Goal: Check status: Check status

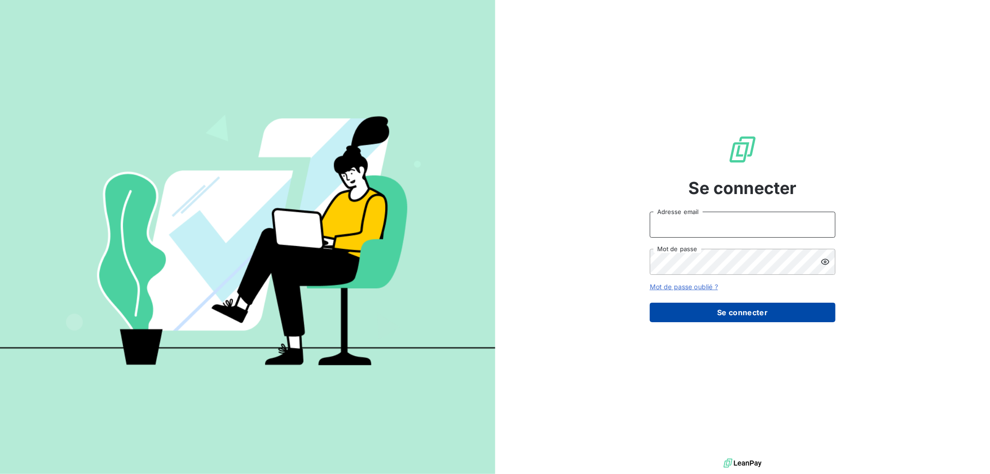
type input "[EMAIL_ADDRESS][DOMAIN_NAME]"
click at [758, 322] on button "Se connecter" at bounding box center [743, 312] width 186 height 19
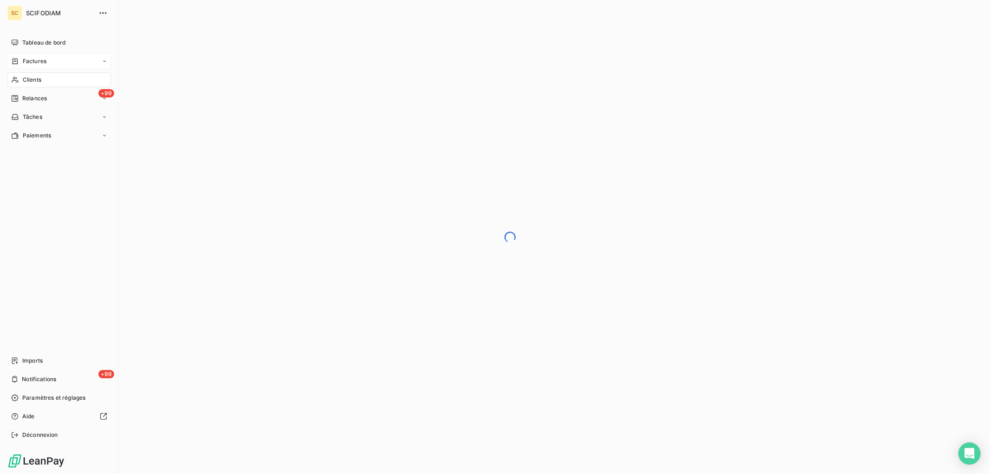
click at [36, 59] on span "Factures" at bounding box center [35, 61] width 24 height 8
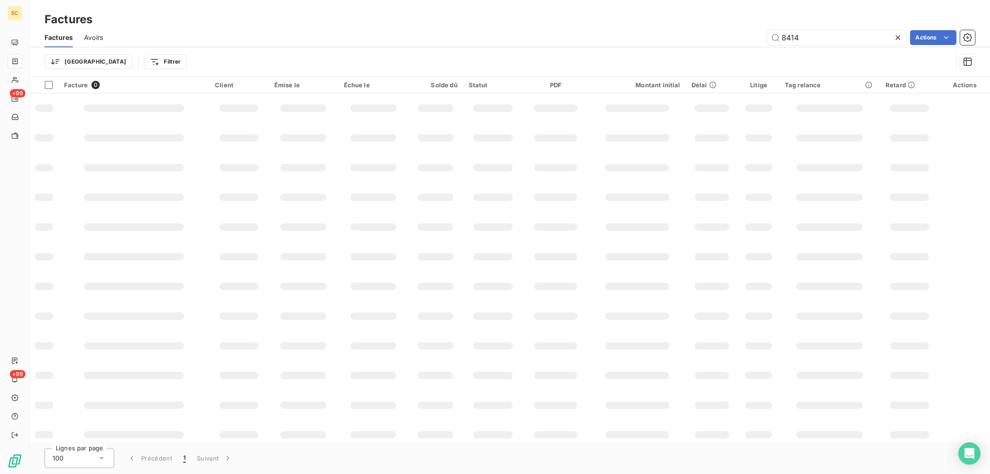
drag, startPoint x: 824, startPoint y: 37, endPoint x: 654, endPoint y: 58, distance: 170.6
click at [656, 58] on div "Factures Avoirs 8414 Actions Trier Filtrer" at bounding box center [510, 52] width 960 height 48
type input "8199"
